Goal: Task Accomplishment & Management: Complete application form

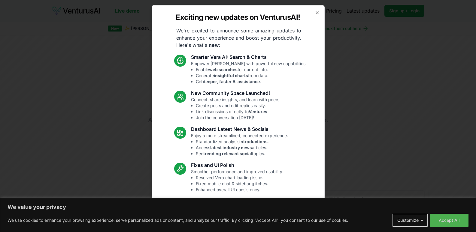
click at [315, 12] on icon "button" at bounding box center [317, 12] width 5 height 5
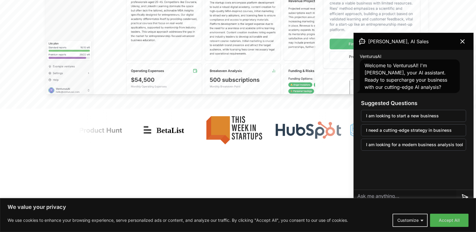
scroll to position [361, 0]
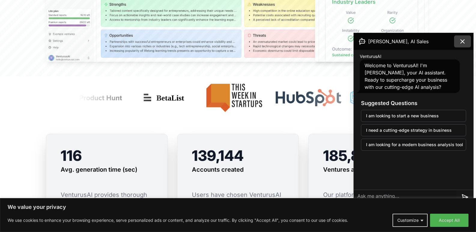
click at [467, 38] on button at bounding box center [463, 41] width 17 height 12
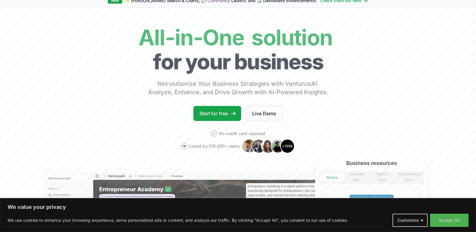
scroll to position [0, 0]
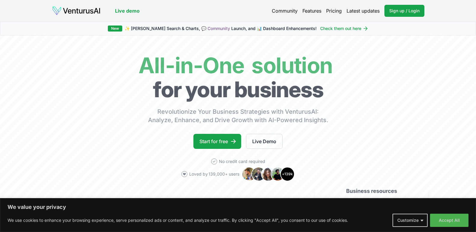
click at [363, 31] on icon at bounding box center [366, 29] width 6 height 6
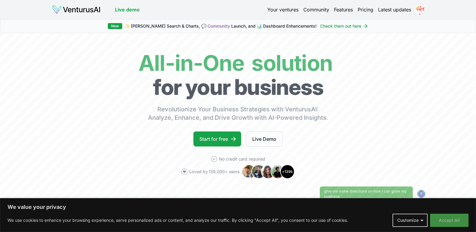
click at [445, 218] on button "Accept All" at bounding box center [449, 220] width 38 height 13
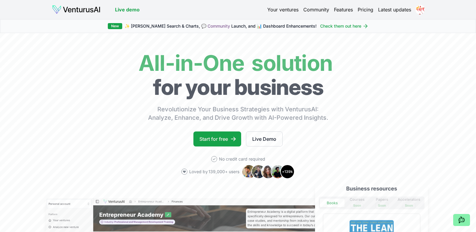
click at [277, 28] on span "✨ Vera Search & Charts, 💬 Community Launch, and 📊 Dashboard Enhancements!" at bounding box center [221, 26] width 192 height 6
click at [277, 27] on span "✨ Vera Search & Charts, 💬 Community Launch, and 📊 Dashboard Enhancements!" at bounding box center [221, 26] width 192 height 6
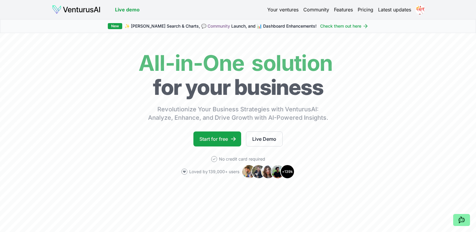
click at [259, 26] on span "✨ Vera Search & Charts, 💬 Community Launch, and 📊 Dashboard Enhancements!" at bounding box center [221, 26] width 192 height 6
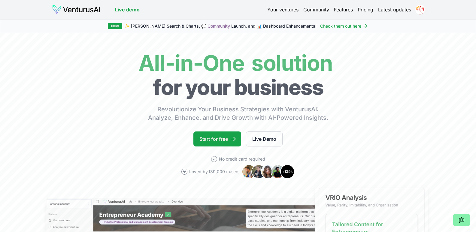
click at [228, 29] on div "New ✨ Vera Search & Charts, 💬 Community Launch, and 📊 Dashboard Enhancements! C…" at bounding box center [238, 26] width 476 height 14
click at [228, 28] on span "✨ Vera Search & Charts, 💬 Community Launch, and 📊 Dashboard Enhancements!" at bounding box center [221, 26] width 192 height 6
click at [291, 12] on link "Your ventures" at bounding box center [283, 9] width 31 height 7
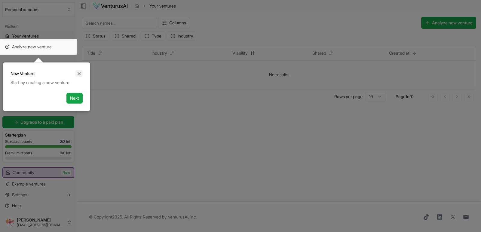
click at [80, 73] on icon "Close" at bounding box center [79, 73] width 2 height 2
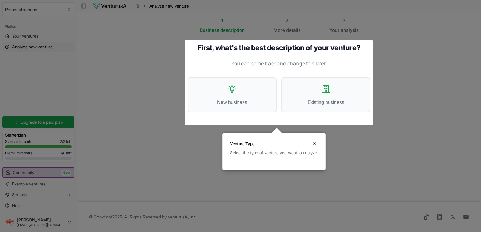
click at [185, 171] on div at bounding box center [240, 116] width 481 height 232
click at [157, 100] on div at bounding box center [240, 116] width 481 height 232
click at [59, 184] on div at bounding box center [240, 116] width 481 height 232
click at [317, 142] on icon "Close" at bounding box center [314, 144] width 5 height 5
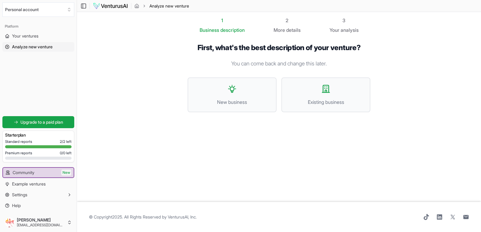
click at [286, 133] on div "1 Business description 2 More details 3 Your analysis First, what's the best de…" at bounding box center [279, 107] width 202 height 181
click at [273, 14] on section "1 Business description 2 More details 3 Your analysis First, what's the best de…" at bounding box center [279, 107] width 404 height 190
click at [279, 23] on div "2" at bounding box center [287, 20] width 27 height 7
click at [283, 24] on div "2" at bounding box center [287, 20] width 27 height 7
click at [345, 24] on div "3 Your analysis" at bounding box center [343, 25] width 29 height 17
